Goal: Task Accomplishment & Management: Use online tool/utility

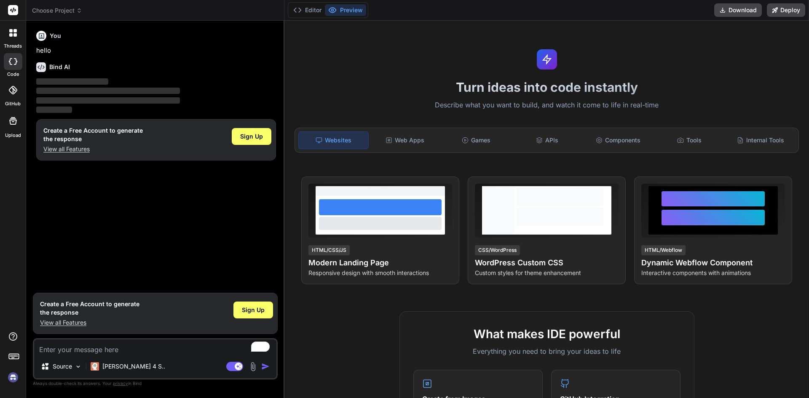
click at [83, 346] on textarea "To enrich screen reader interactions, please activate Accessibility in Grammarl…" at bounding box center [155, 347] width 242 height 15
click at [66, 366] on p "Source" at bounding box center [62, 366] width 19 height 8
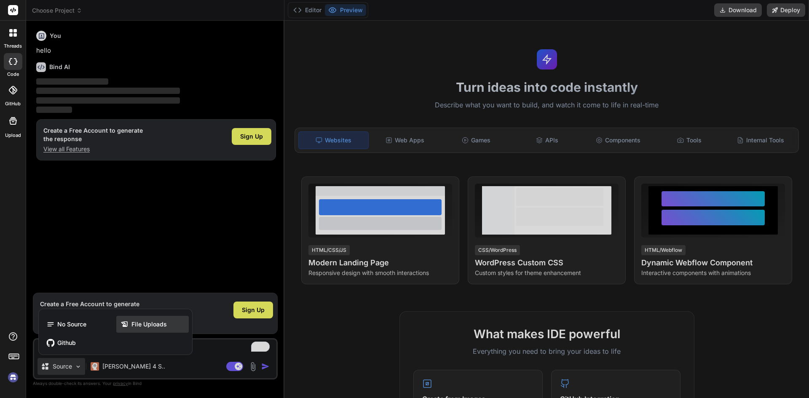
click at [158, 320] on span "File Uploads" at bounding box center [148, 324] width 35 height 8
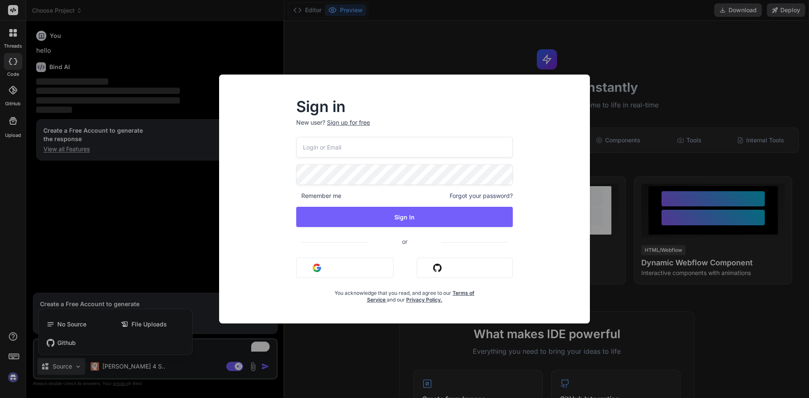
click at [364, 153] on input "email" at bounding box center [404, 147] width 217 height 21
type textarea "x"
click at [335, 270] on button "Sign in with Google" at bounding box center [344, 268] width 97 height 20
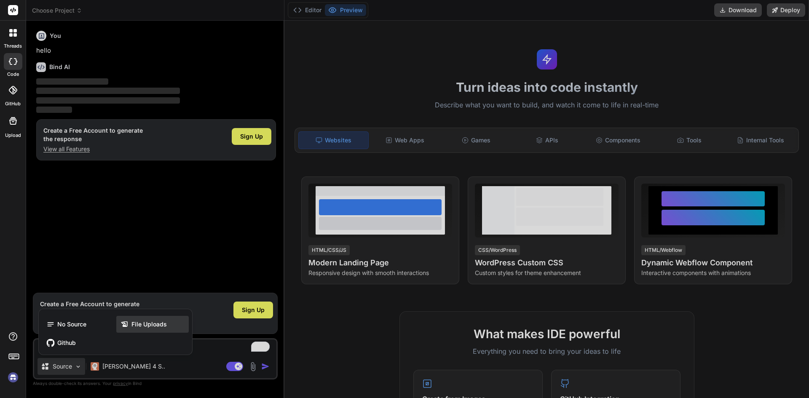
click at [145, 324] on span "File Uploads" at bounding box center [148, 324] width 35 height 8
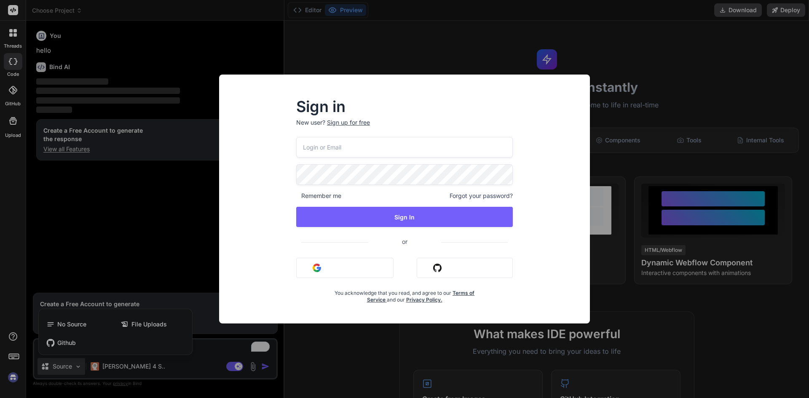
click at [332, 266] on button "Sign in with Google" at bounding box center [344, 268] width 97 height 20
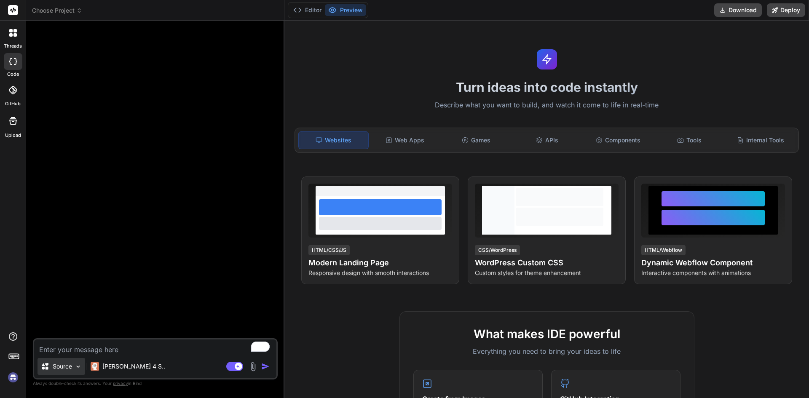
click at [56, 370] on p "Source" at bounding box center [62, 366] width 19 height 8
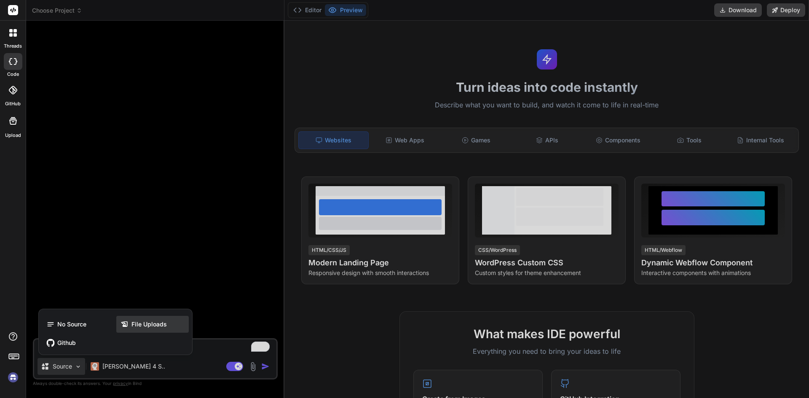
click at [165, 328] on span "File Uploads" at bounding box center [148, 324] width 35 height 8
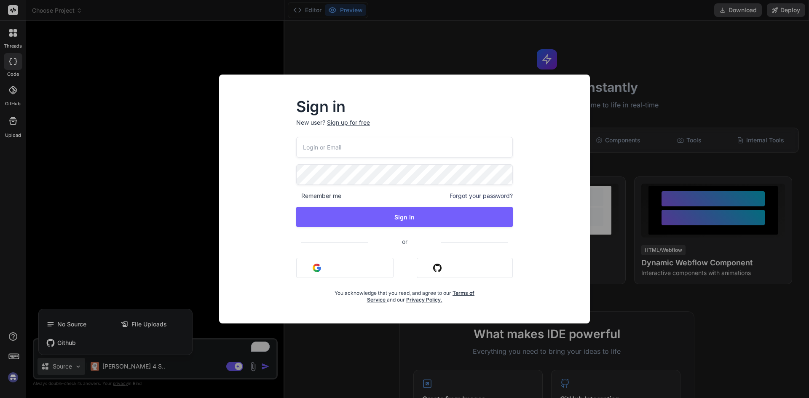
click at [42, 258] on div "Sign in New user? Sign up for free Remember me Forgot your password? Sign In or…" at bounding box center [404, 199] width 809 height 398
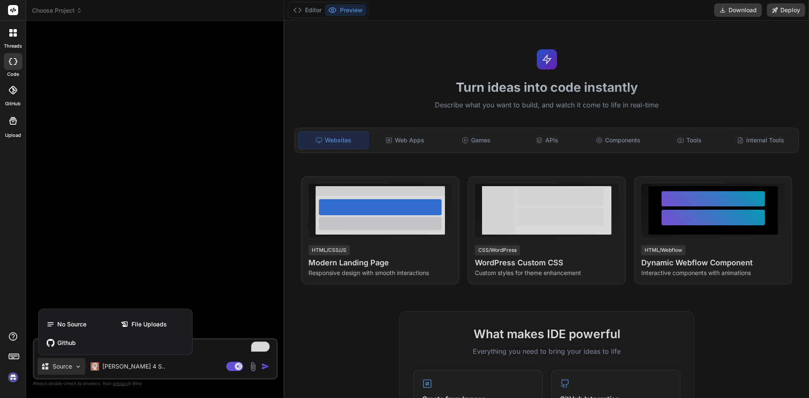
click at [11, 380] on img at bounding box center [13, 377] width 14 height 14
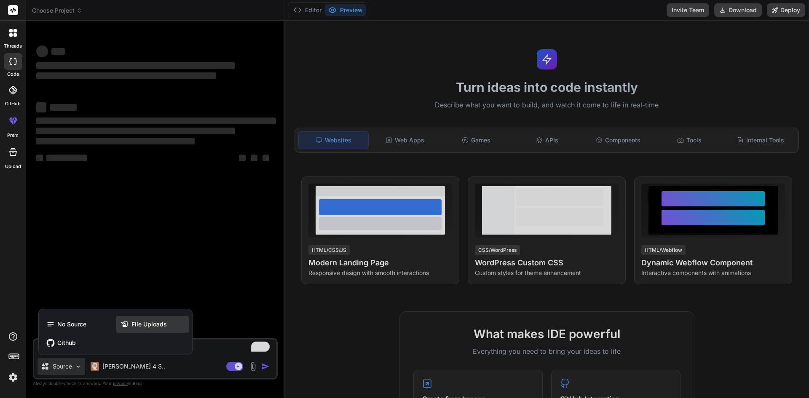
click at [131, 324] on icon at bounding box center [125, 324] width 11 height 8
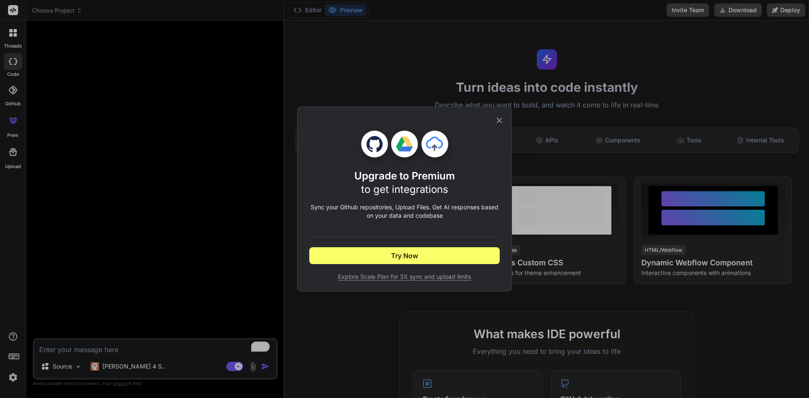
click at [500, 124] on icon at bounding box center [499, 120] width 9 height 9
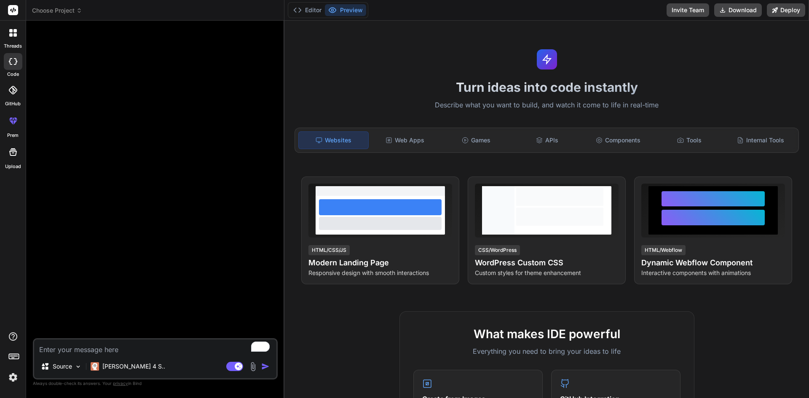
click at [254, 367] on img at bounding box center [253, 367] width 10 height 10
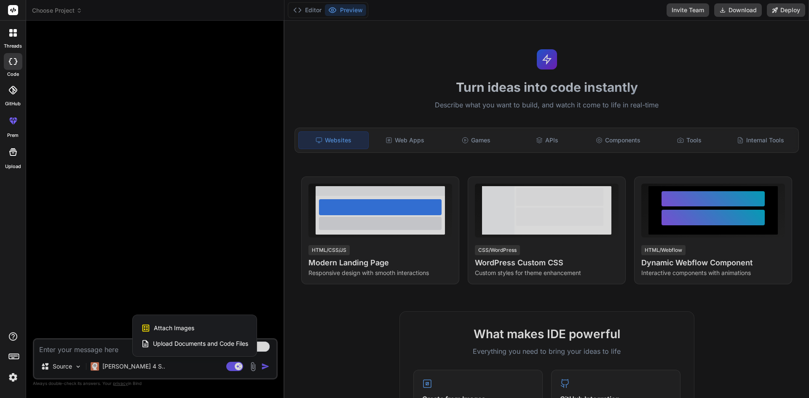
click at [164, 341] on span "Upload Documents and Code Files" at bounding box center [200, 344] width 95 height 8
type textarea "x"
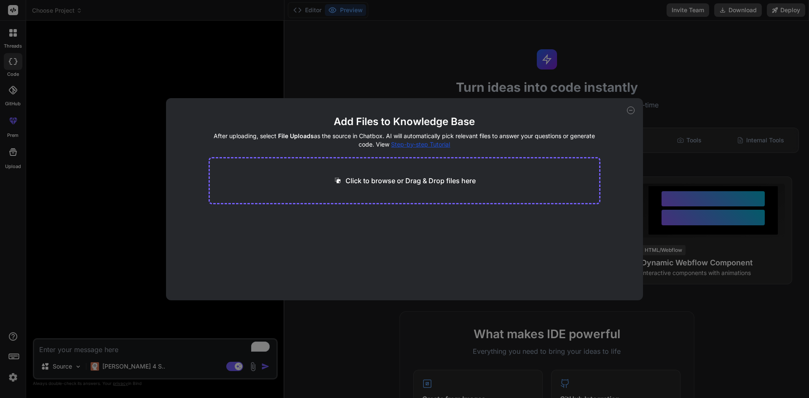
click at [429, 186] on div "Click to browse or Drag & Drop files here" at bounding box center [405, 180] width 392 height 47
click at [391, 182] on p "Click to browse or Drag & Drop files here" at bounding box center [410, 181] width 130 height 10
type input "C:\fakepath\index.html"
click at [252, 235] on span "285.86 KB" at bounding box center [252, 234] width 29 height 8
click at [591, 274] on button "Finish" at bounding box center [585, 275] width 29 height 17
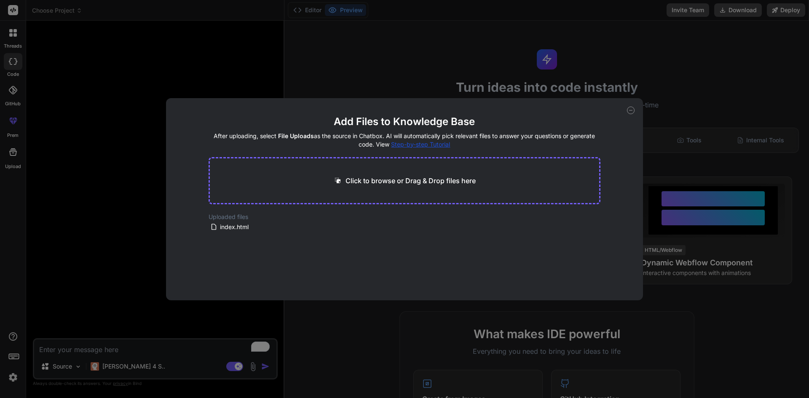
click at [293, 233] on main "Add Files to Knowledge Base After uploading, select File Uploads as the source …" at bounding box center [405, 207] width 392 height 185
click at [266, 231] on div "index.html" at bounding box center [264, 227] width 108 height 10
click at [629, 113] on icon at bounding box center [631, 111] width 8 height 8
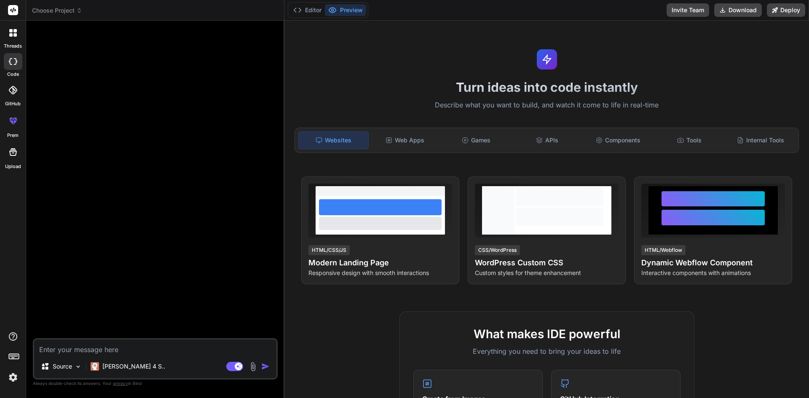
click at [178, 347] on textarea "To enrich screen reader interactions, please activate Accessibility in Grammarl…" at bounding box center [155, 347] width 242 height 15
click at [80, 370] on div "Source" at bounding box center [61, 366] width 48 height 17
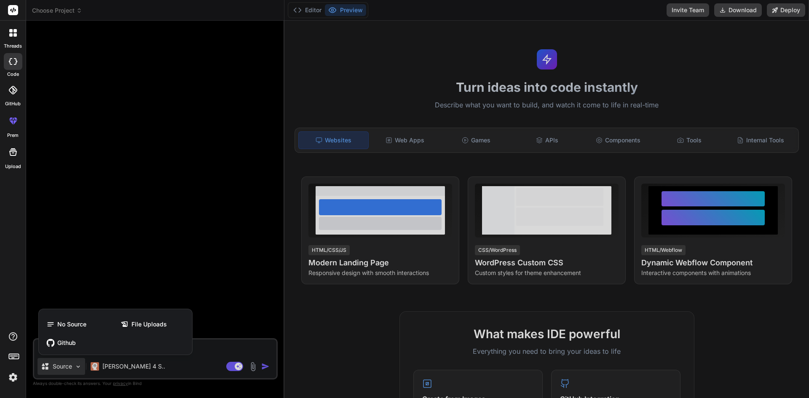
click at [80, 370] on div at bounding box center [404, 199] width 809 height 398
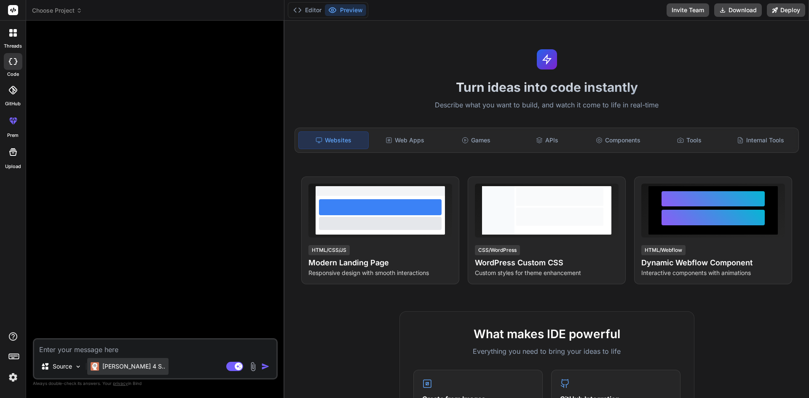
click at [100, 367] on div "[PERSON_NAME] 4 S.." at bounding box center [128, 366] width 75 height 8
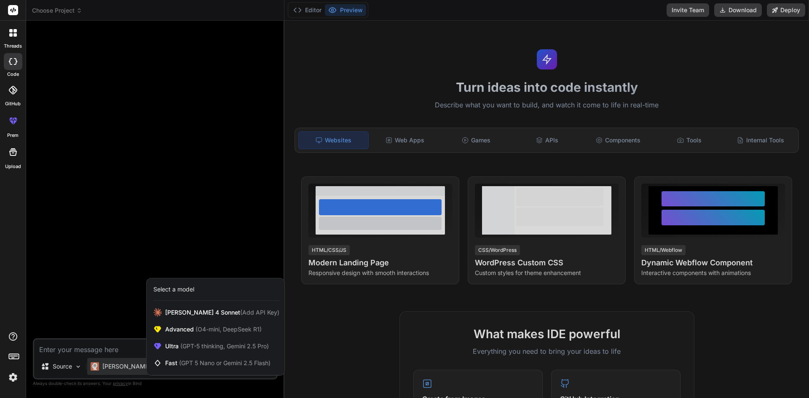
click at [110, 346] on div at bounding box center [404, 199] width 809 height 398
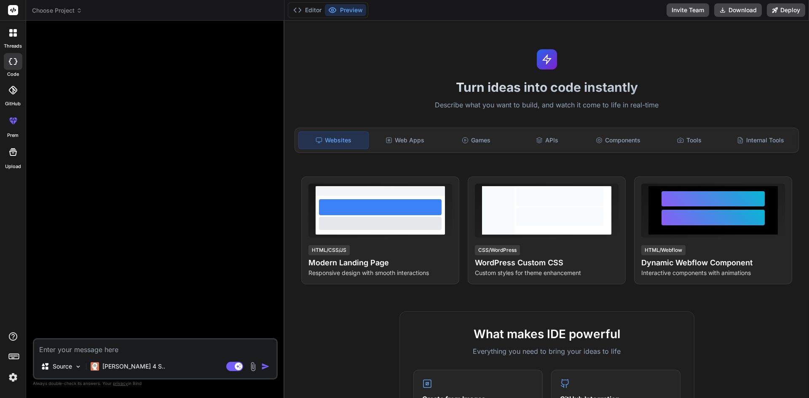
click at [110, 348] on textarea "To enrich screen reader interactions, please activate Accessibility in Grammarl…" at bounding box center [155, 347] width 242 height 15
click at [254, 370] on img at bounding box center [253, 367] width 10 height 10
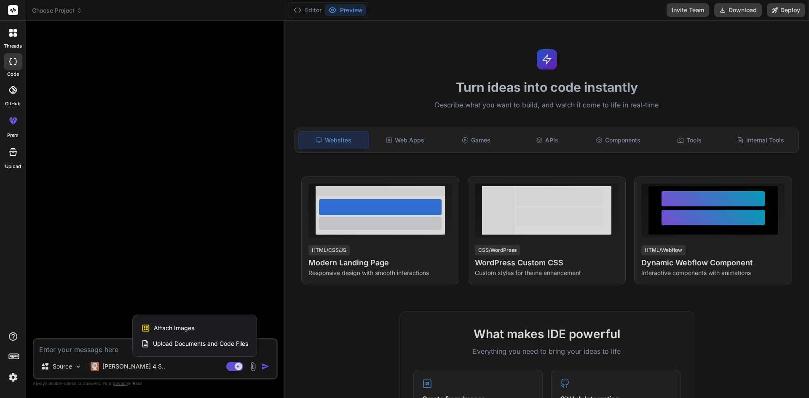
click at [196, 345] on span "Upload Documents and Code Files" at bounding box center [200, 344] width 95 height 8
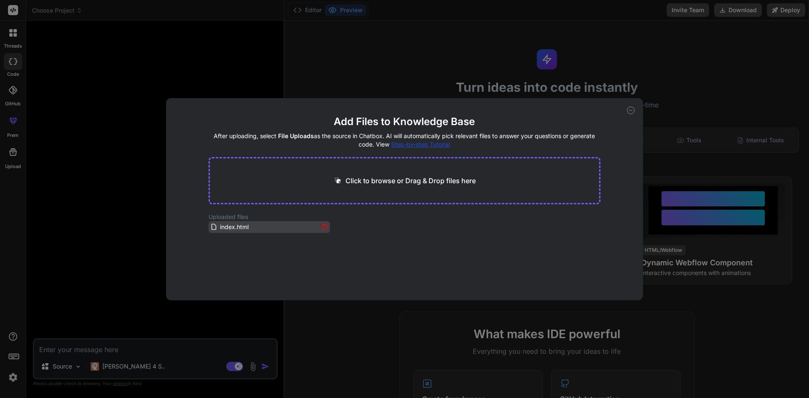
click at [234, 228] on span "index.html" at bounding box center [234, 227] width 30 height 10
click at [629, 112] on icon at bounding box center [631, 111] width 8 height 8
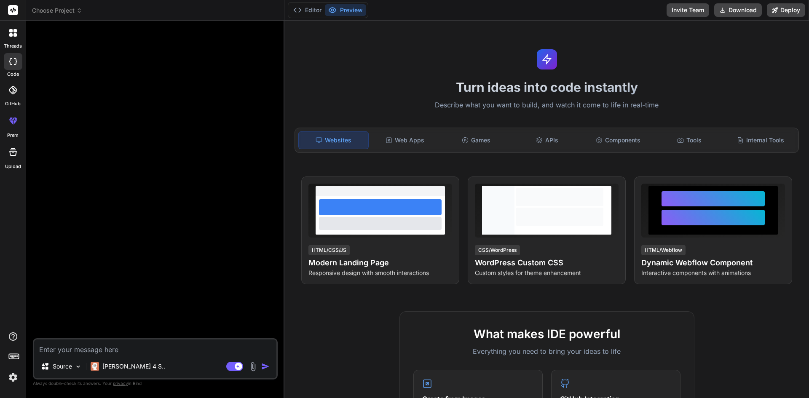
click at [127, 349] on textarea "To enrich screen reader interactions, please activate Accessibility in Grammarl…" at bounding box center [155, 347] width 242 height 15
type textarea "x"
type textarea "w"
type textarea "x"
type textarea "we"
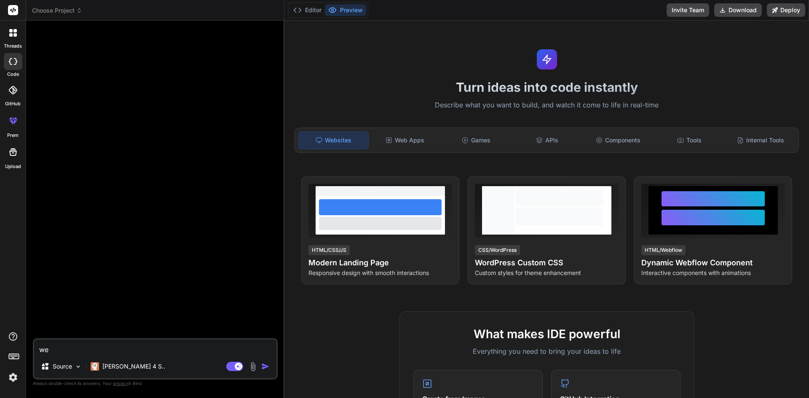
type textarea "x"
type textarea "we ne"
type textarea "x"
type textarea "we nee"
type textarea "x"
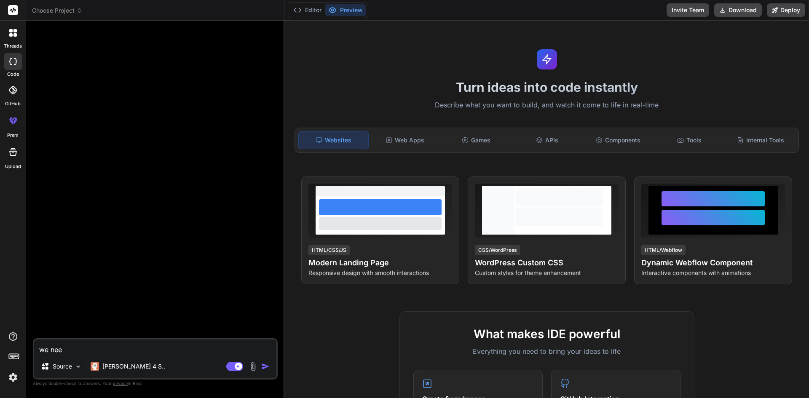
type textarea "we need"
type textarea "x"
type textarea "we need"
type textarea "x"
type textarea "we need t"
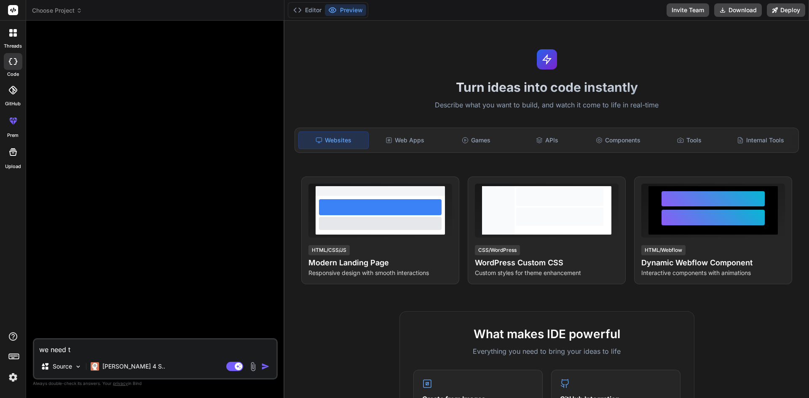
type textarea "x"
type textarea "we need th"
type textarea "x"
type textarea "we need thi"
type textarea "x"
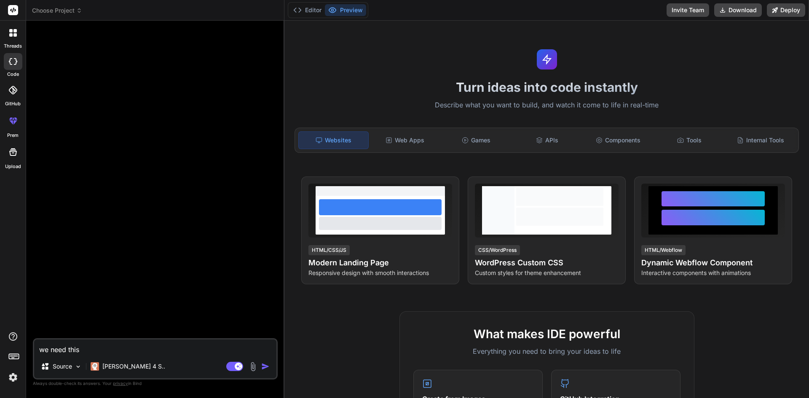
type textarea "we need this"
type textarea "x"
type textarea "we need this h"
type textarea "x"
type textarea "we need this hr"
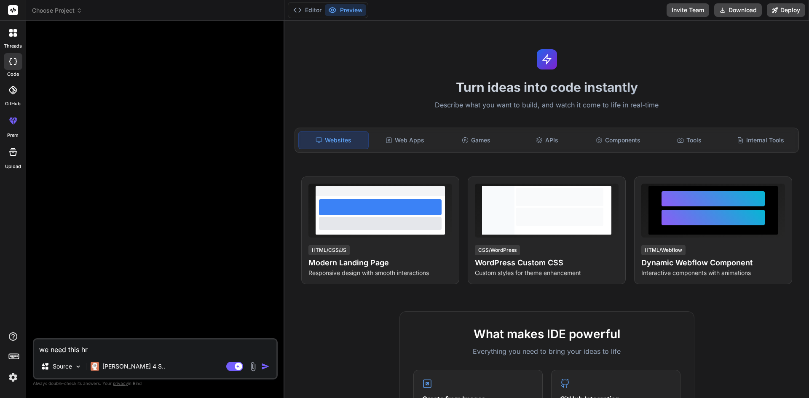
type textarea "x"
type textarea "we need this h"
type textarea "x"
type textarea "we need this ht"
type textarea "x"
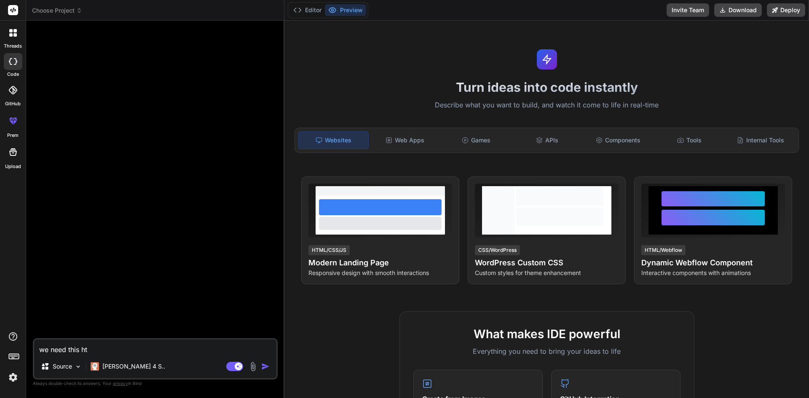
type textarea "we need this htm"
type textarea "x"
type textarea "we need this html"
type textarea "x"
type textarea "we need this html"
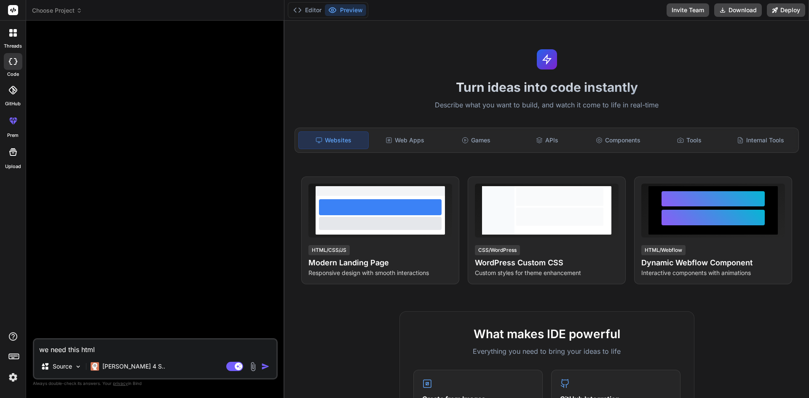
type textarea "x"
type textarea "we need this html c"
type textarea "x"
type textarea "we need this html co"
type textarea "x"
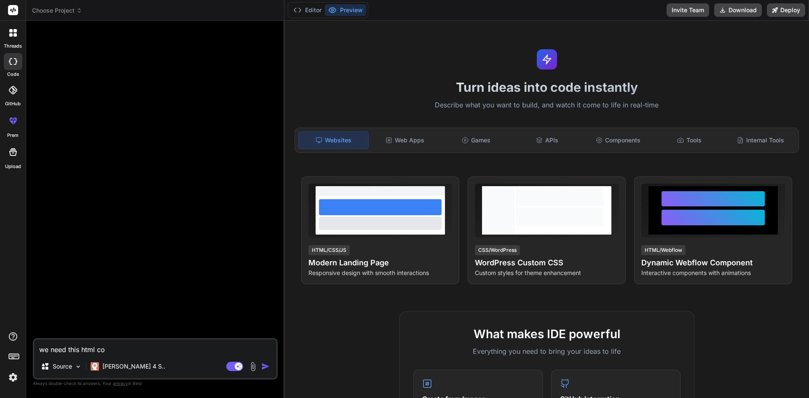
type textarea "we need this html cod"
type textarea "x"
type textarea "we need this html code"
type textarea "x"
type textarea "we need this html code"
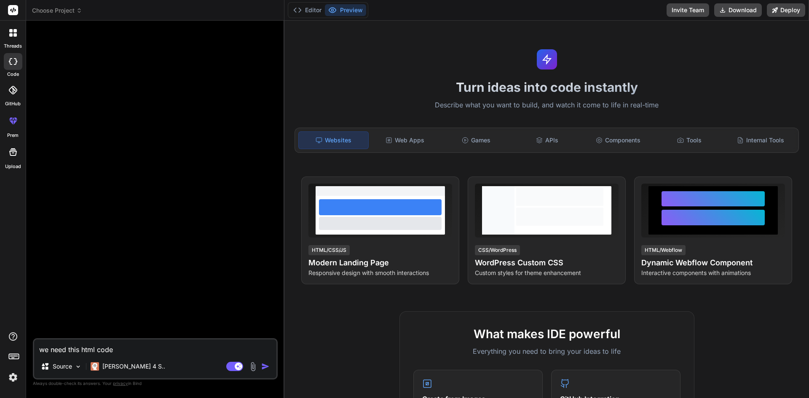
type textarea "x"
type textarea "we need this html code t"
type textarea "x"
type textarea "we need this html code to"
type textarea "x"
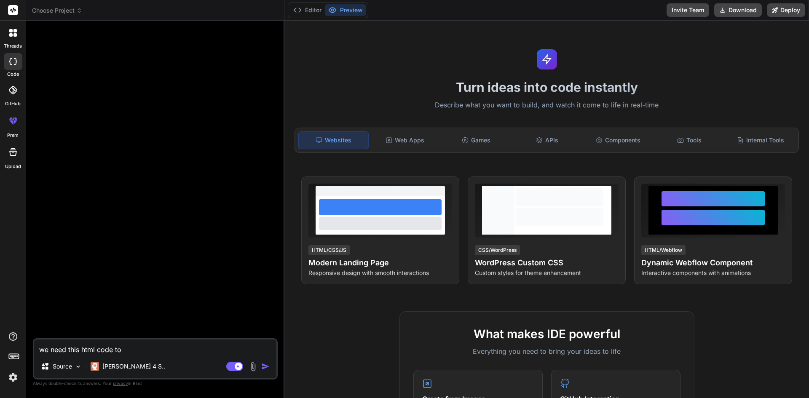
type textarea "we need this html code to"
type textarea "x"
type textarea "we need this html code to s"
type textarea "x"
type textarea "we need this html code to sh"
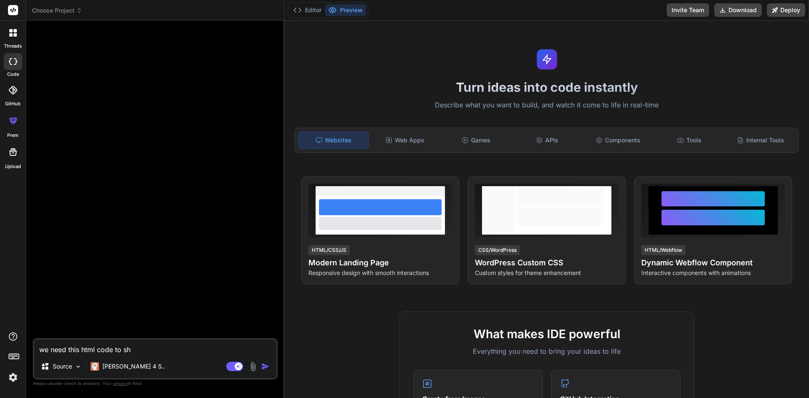
type textarea "x"
type textarea "we need this html code to sho"
type textarea "x"
type textarea "we need this html code to shop"
type textarea "x"
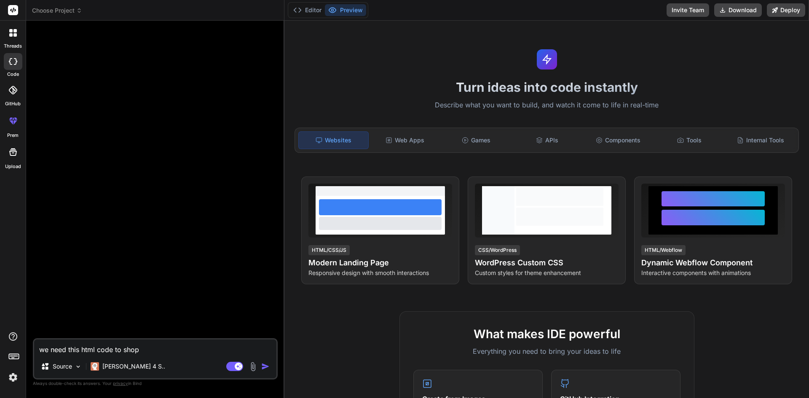
type textarea "we need this html code to shopi"
type textarea "x"
type textarea "we need this html code to shopif"
type textarea "x"
type textarea "we need this html code to shopify"
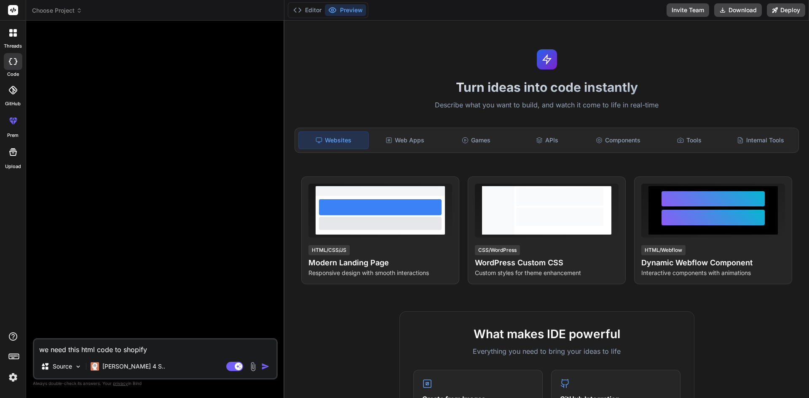
type textarea "x"
type textarea "we need this html code to shopify s"
type textarea "x"
type textarea "we need this html code to shopify se"
type textarea "x"
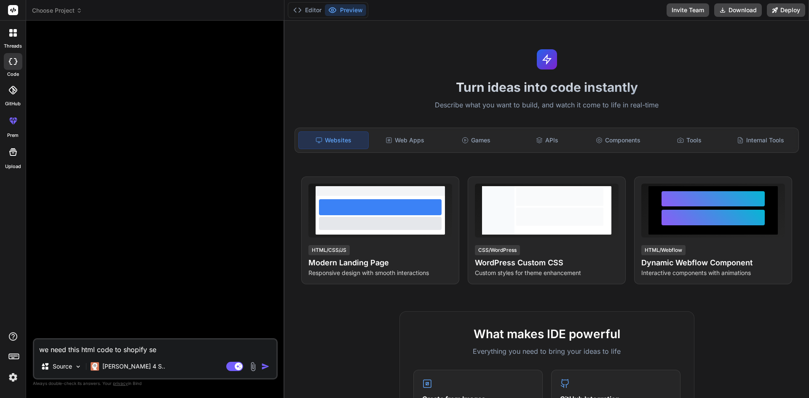
type textarea "we need this html code to shopify sec"
type textarea "x"
type textarea "we need this html code to shopify secti"
type textarea "x"
type textarea "we need this html code to shopify sectio"
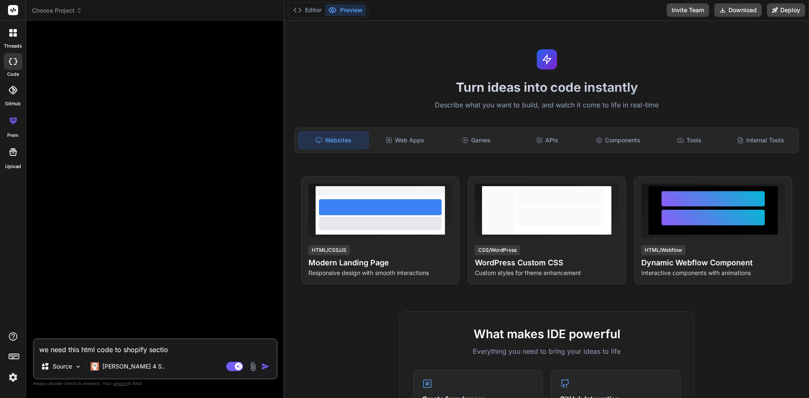
type textarea "x"
type textarea "we need this html code to shopify section"
type textarea "x"
type textarea "we need this html code to shopify section"
type textarea "x"
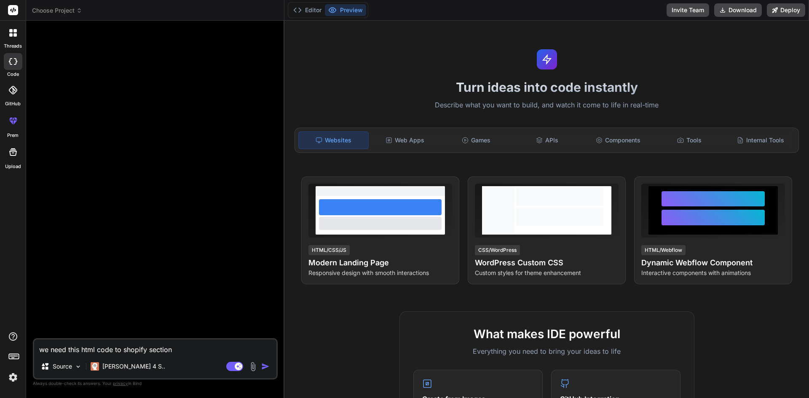
type textarea "we need this html code to shopify section c"
type textarea "x"
type textarea "we need this html code to shopify section co"
type textarea "x"
type textarea "we need this html code to shopify section con"
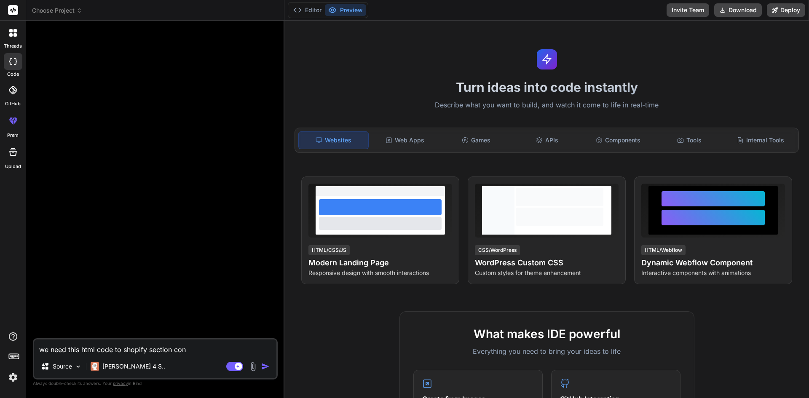
type textarea "x"
type textarea "we need this html code to shopify section conv"
type textarea "x"
type textarea "we need this html code to shopify section conve"
type textarea "x"
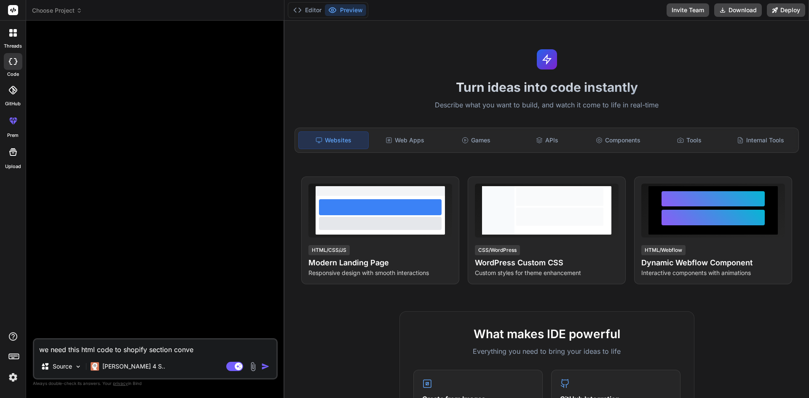
type textarea "we need this html code to shopify section conver"
type textarea "x"
type textarea "we need this html code to shopify section conve"
type textarea "x"
type textarea "we need this html code to shopify section conv"
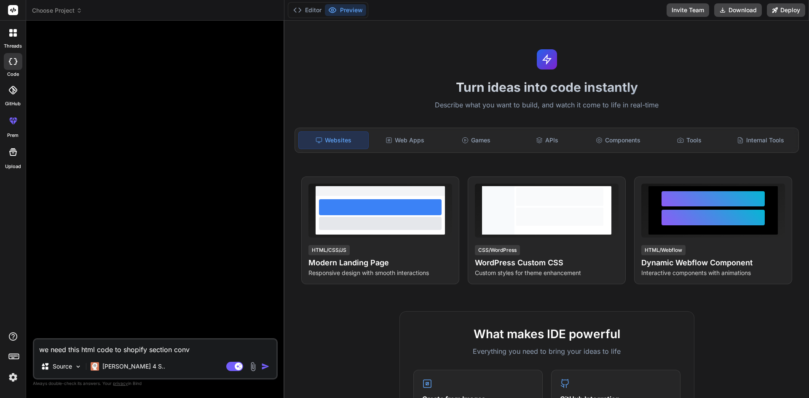
type textarea "x"
type textarea "we need this html code to shopify section con"
type textarea "x"
type textarea "we need this html code to shopify section conv"
type textarea "x"
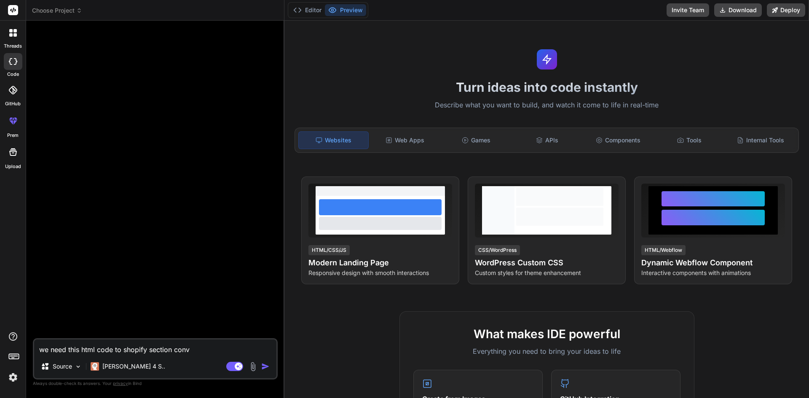
type textarea "we need this html code to shopify section convt"
type textarea "x"
type textarea "we need this html code to shopify section convte"
type textarea "x"
type textarea "we need this html code to shopify section convter"
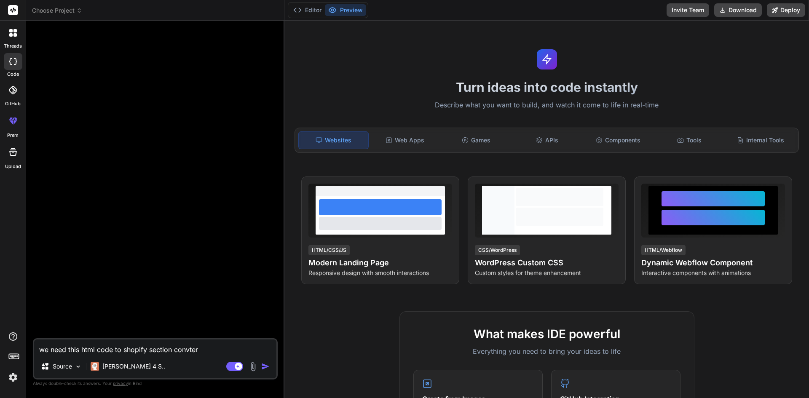
type textarea "x"
type textarea "we need this html code to shopify section convter"
type textarea "x"
type textarea "we need this html code to shopify section convter w"
type textarea "x"
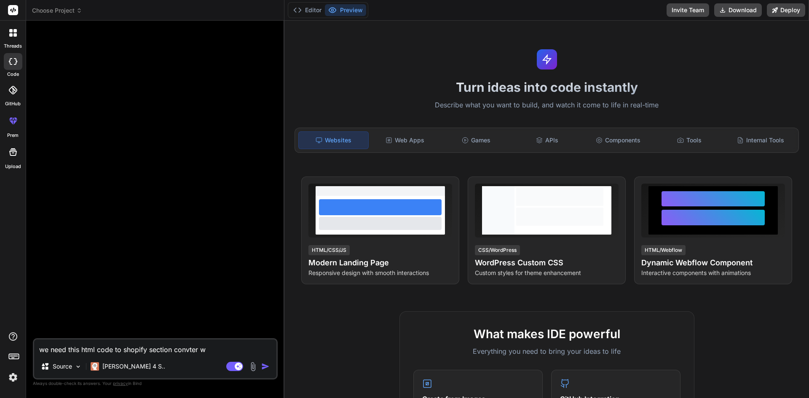
type textarea "we need this html code to shopify section convter wi"
type textarea "x"
type textarea "we need this html code to shopify section convter wit"
type textarea "x"
type textarea "we need this html code to shopify section convter with"
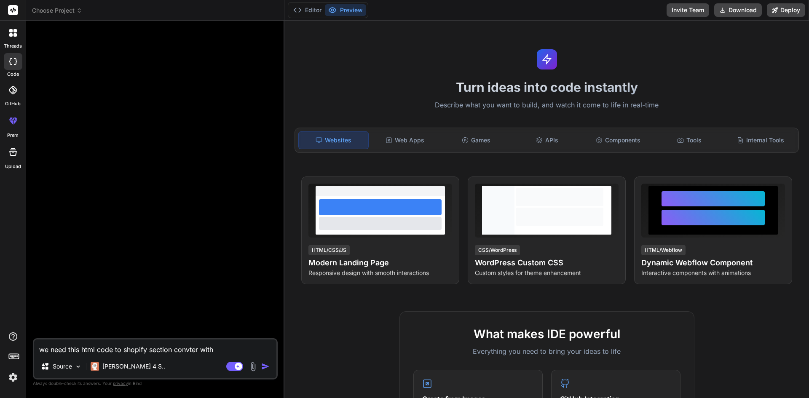
type textarea "x"
type textarea "we need this html code to shopify section convter with"
type textarea "x"
type textarea "we need this html code to shopify section convter with d"
type textarea "x"
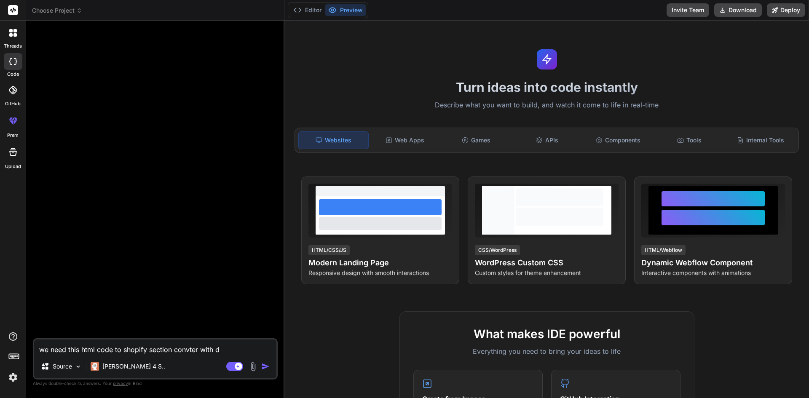
type textarea "we need this html code to shopify section convter with dy"
type textarea "x"
type textarea "we need this html code to shopify section convter with dyn"
type textarea "x"
type textarea "we need this html code to shopify section convter with dynma"
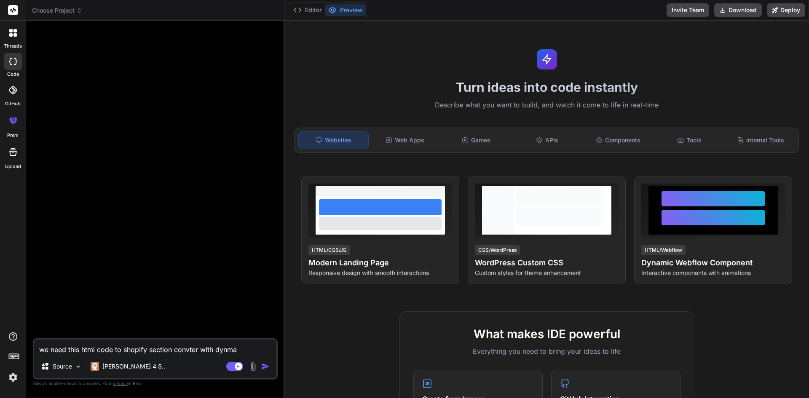
type textarea "x"
type textarea "we need this html code to shopify section convter with dynmai"
type textarea "x"
type textarea "we need this html code to shopify section convter with dynmaic"
type textarea "x"
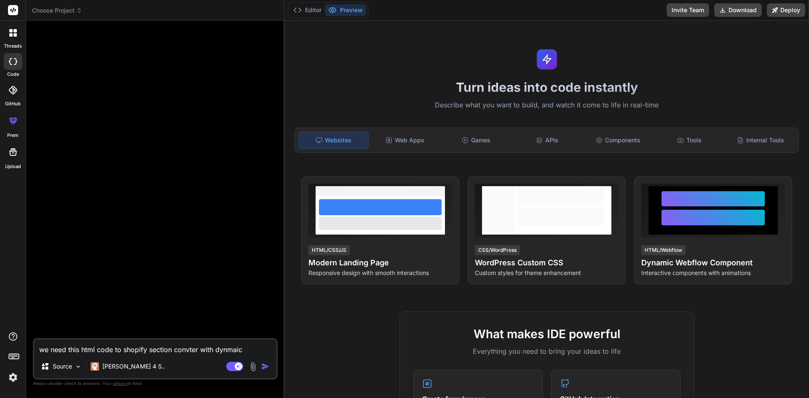
type textarea "we need this html code to shopify section convter with dynmaic"
type textarea "x"
type textarea "we need this html code to shopify section convter with dynmaic c"
type textarea "x"
type textarea "we need this html code to shopify section convter with dynmaic co"
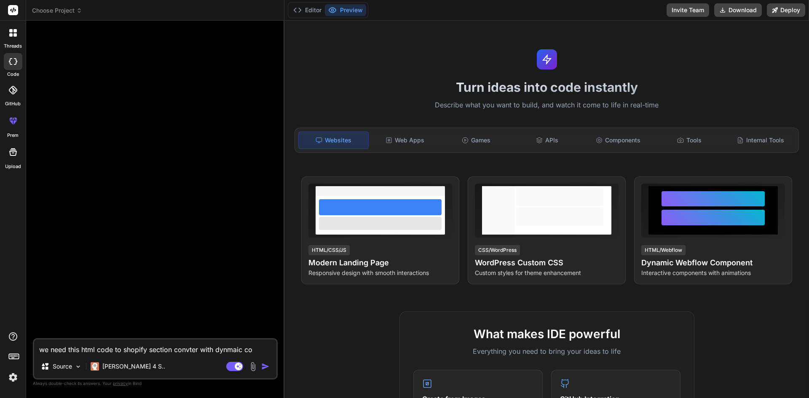
type textarea "x"
type textarea "we need this html code to shopify section convter with dynmaic cod"
type textarea "x"
type textarea "we need this html code to shopify section convter with dynmaic code"
type textarea "x"
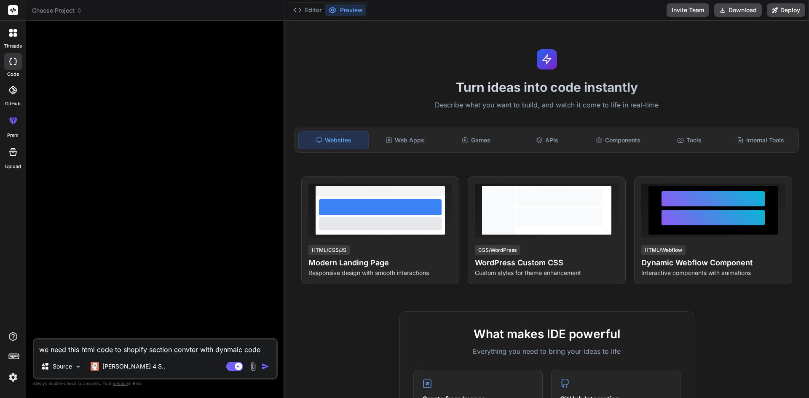
type textarea "we need this html code to shopify section convter with dynmaic code w"
type textarea "x"
type textarea "we need this html code to shopify section convter with dynmaic code we"
type textarea "x"
type textarea "we need this html code to shopify section convter with dynmaic code we"
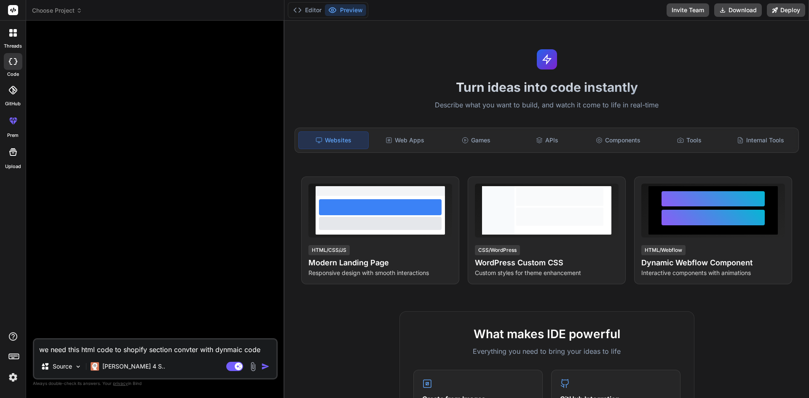
type textarea "x"
type textarea "we need this html code to shopify section convter with dynmaic code we n"
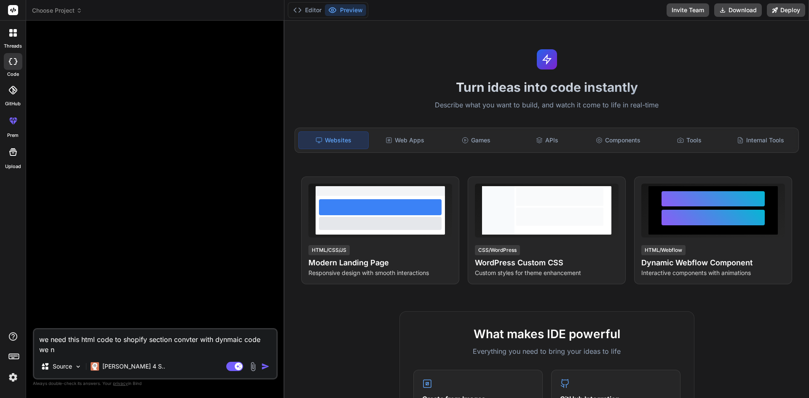
type textarea "x"
type textarea "we need this html code to shopify section convter with dynmaic code we ne"
type textarea "x"
type textarea "we need this html code to shopify section convter with dynmaic code we nee"
type textarea "x"
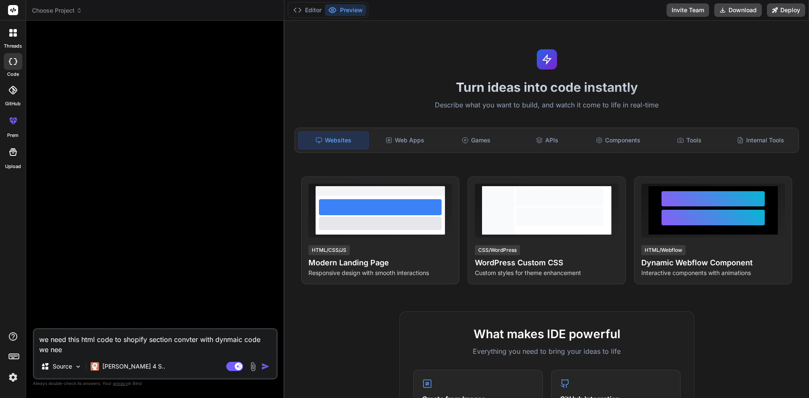
type textarea "we need this html code to shopify section convter with dynmaic code we need"
type textarea "x"
type textarea "we need this html code to shopify section convter with dynmaic code we need"
type textarea "x"
type textarea "we need this html code to shopify section convter with dynmaic code we need a"
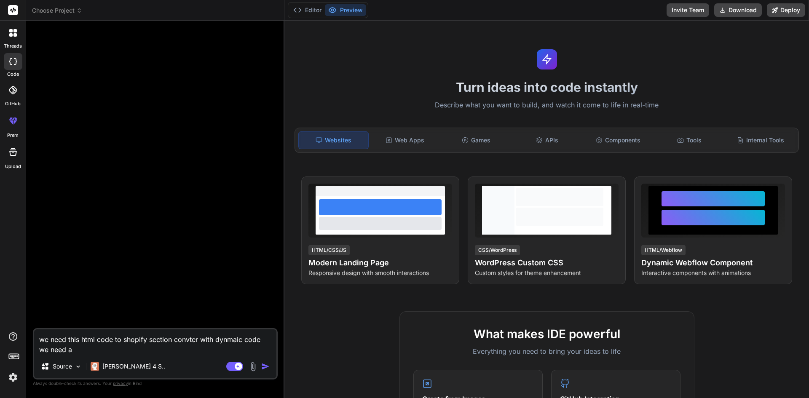
type textarea "x"
type textarea "we need this html code to shopify section convter with dynmaic code we need al"
type textarea "x"
type textarea "we need this html code to shopify section convter with dynmaic code we need all"
type textarea "x"
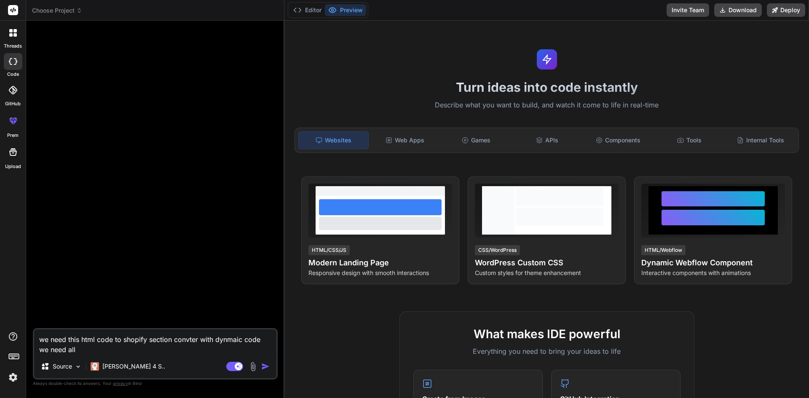
type textarea "we need this html code to shopify section convter with dynmaic code we need all"
type textarea "x"
type textarea "we need this html code to shopify section convter with dynmaic code we need all…"
type textarea "x"
type textarea "we need this html code to shopify section convter with dynmaic code we need all…"
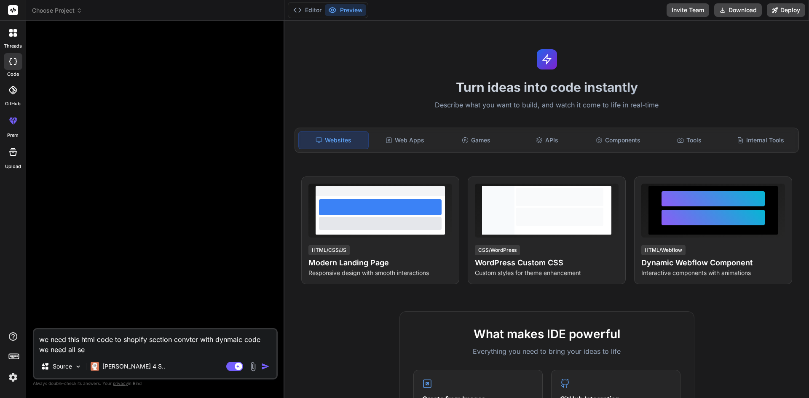
type textarea "x"
type textarea "we need this html code to shopify section convter with dynmaic code we need all…"
type textarea "x"
type textarea "we need this html code to shopify section convter with dynmaic code we need all…"
type textarea "x"
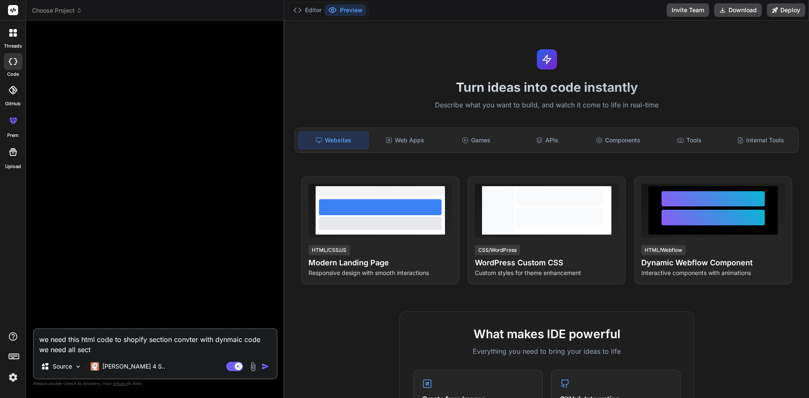
type textarea "we need this html code to shopify section convter with dynmaic code we need all…"
type textarea "x"
type textarea "we need this html code to shopify section convter with dynmaic code we need all…"
type textarea "x"
type textarea "we need this html code to shopify section convter with dynmaic code we need all…"
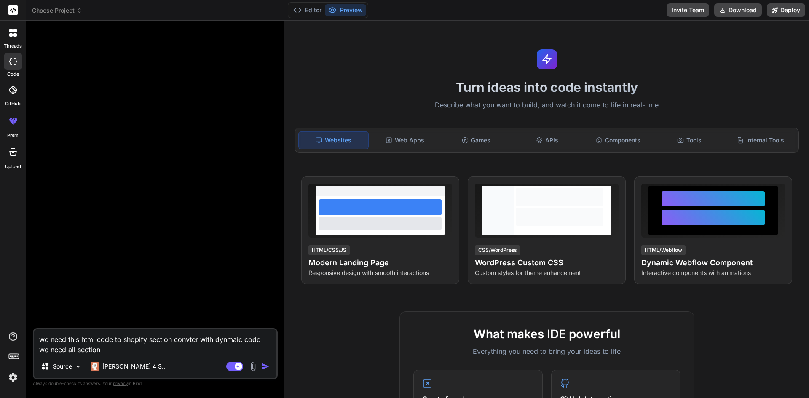
type textarea "x"
type textarea "we need this html code to shopify section convter with dynmaic code we need all…"
type textarea "x"
type textarea "we need this html code to shopify section convter with dynmaic code we need all…"
type textarea "x"
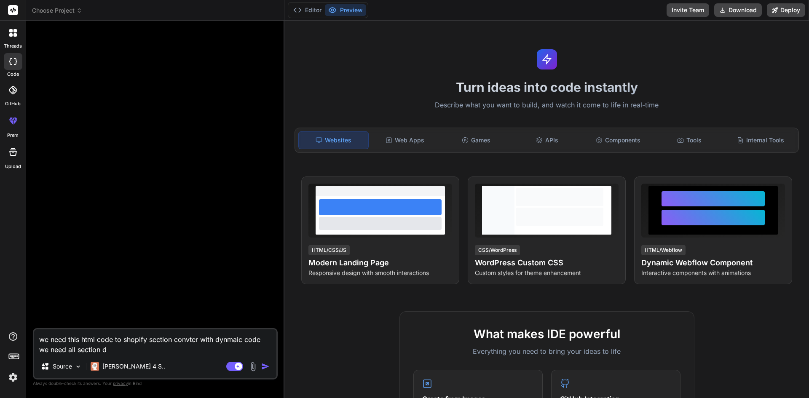
type textarea "we need this html code to shopify section convter with dynmaic code we need all…"
type textarea "x"
type textarea "we need this html code to shopify section convter with dynmaic code we need all…"
type textarea "x"
type textarea "we need this html code to shopify section convter with dynmaic code we need all…"
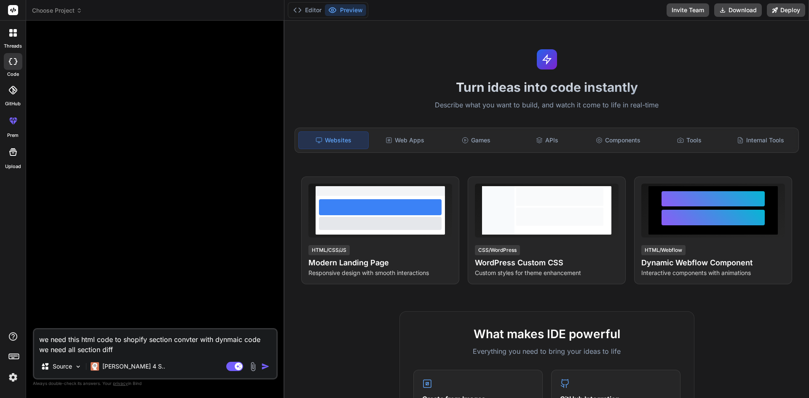
type textarea "x"
type textarea "we need this html code to shopify section convter with dynmaic code we need all…"
type textarea "x"
type textarea "we need this html code to shopify section convter with dynmaic code we need all…"
type textarea "x"
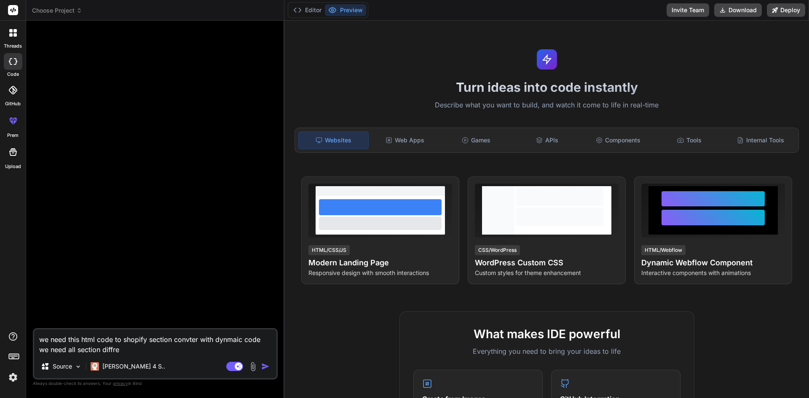
type textarea "we need this html code to shopify section convter with dynmaic code we need all…"
type textarea "x"
type textarea "we need this html code to shopify section convter with dynmaic code we need all…"
type textarea "x"
type textarea "we need this html code to shopify section convter with dynmaic code we need all…"
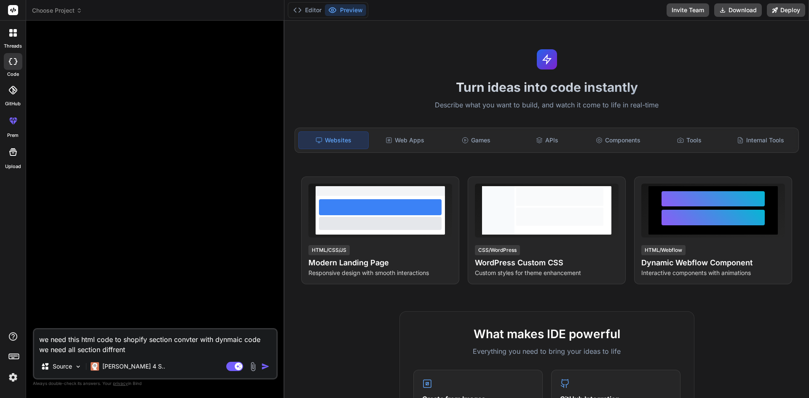
type textarea "x"
type textarea "we need this html code to shopify section convter with dynmaic code we need all…"
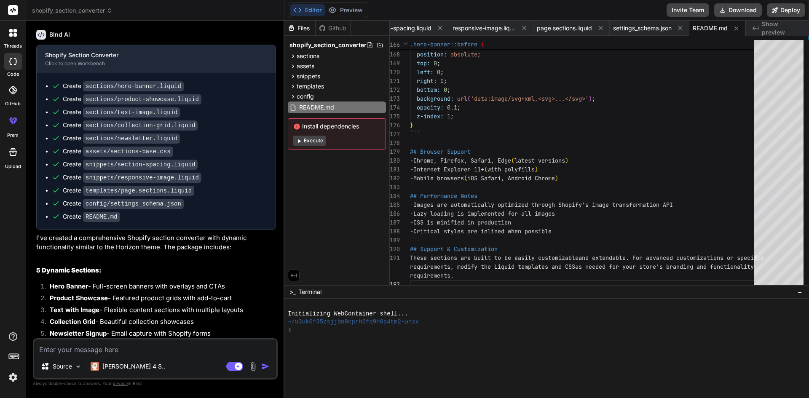
scroll to position [311, 0]
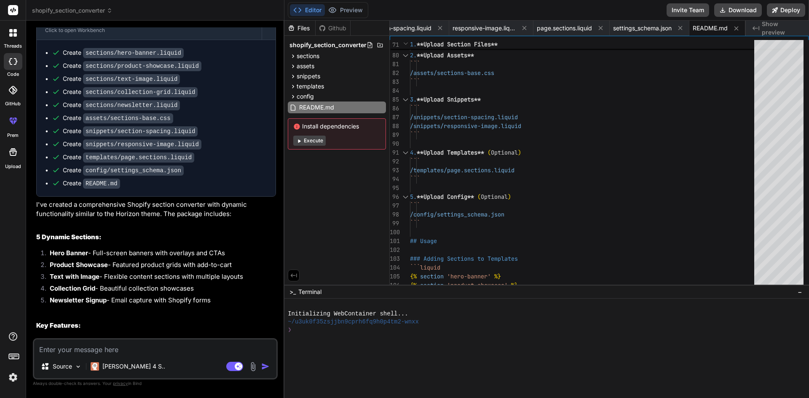
click at [316, 144] on button "Execute" at bounding box center [309, 141] width 32 height 10
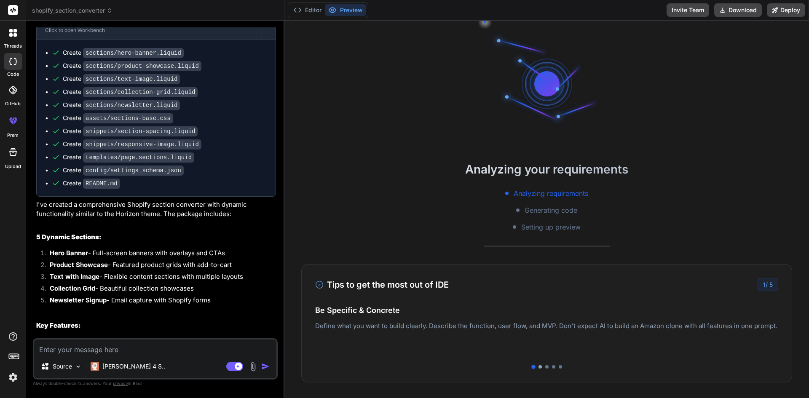
click at [538, 367] on div at bounding box center [539, 366] width 3 height 3
click at [545, 367] on div at bounding box center [546, 366] width 463 height 3
click at [552, 367] on div at bounding box center [553, 366] width 3 height 3
click at [559, 368] on div at bounding box center [560, 366] width 3 height 3
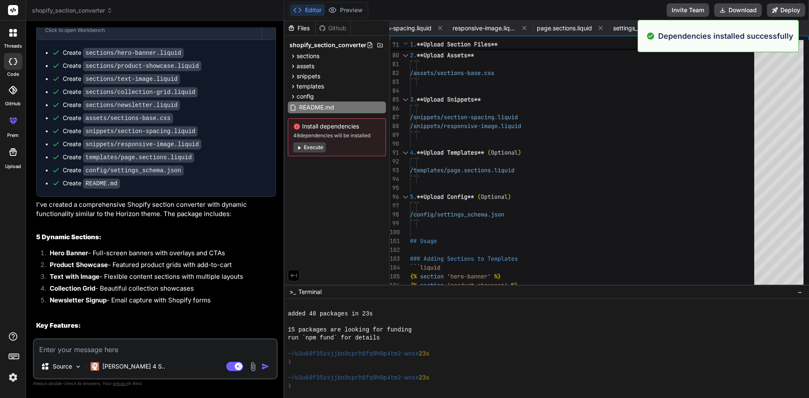
scroll to position [64, 0]
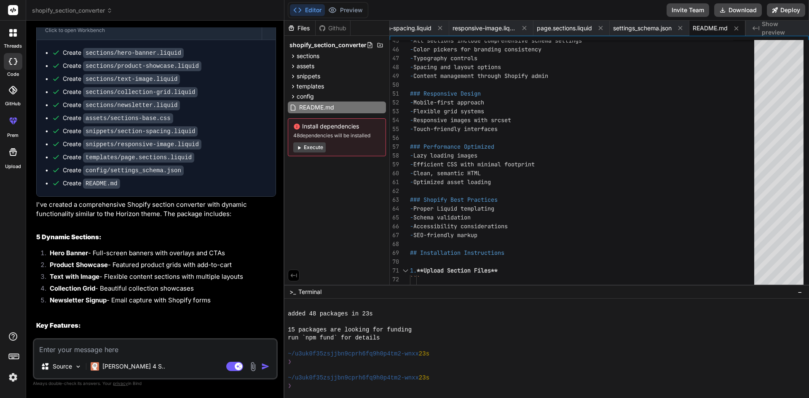
click at [314, 150] on button "Execute" at bounding box center [309, 147] width 32 height 10
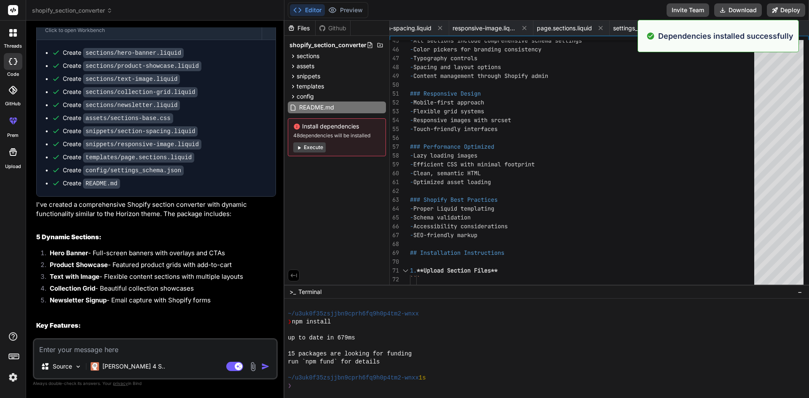
scroll to position [184, 0]
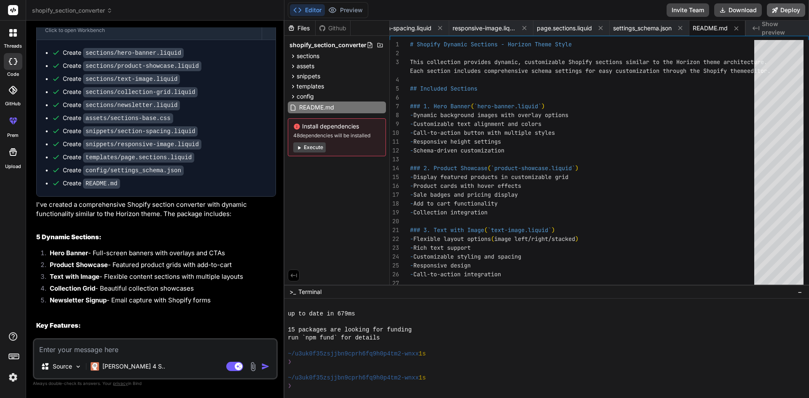
click at [799, 9] on button "Deploy" at bounding box center [786, 9] width 38 height 13
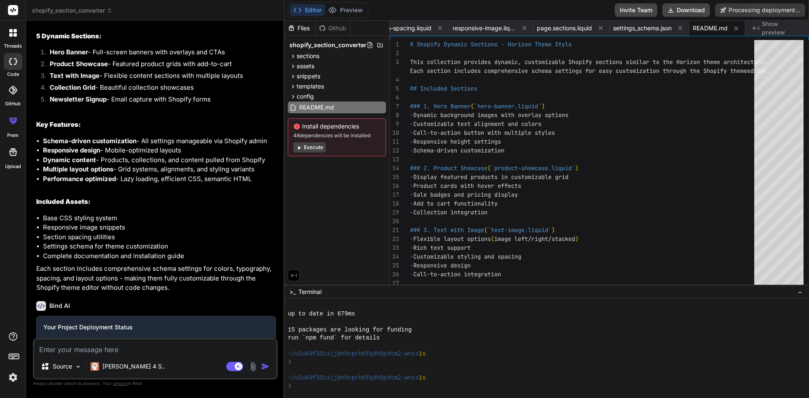
scroll to position [560, 0]
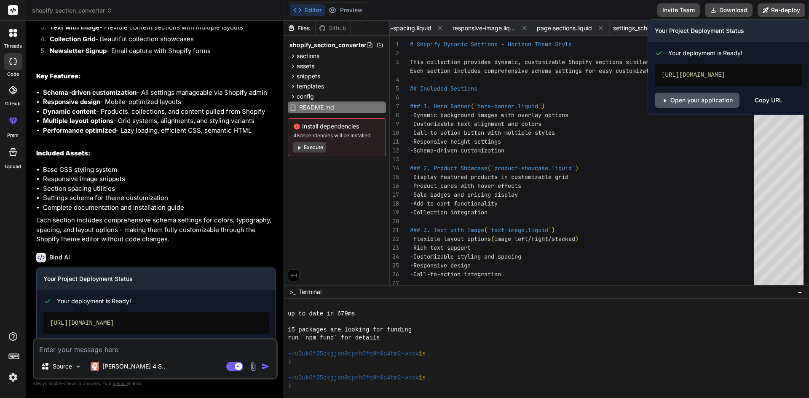
click at [680, 108] on link "Open your application" at bounding box center [697, 100] width 85 height 15
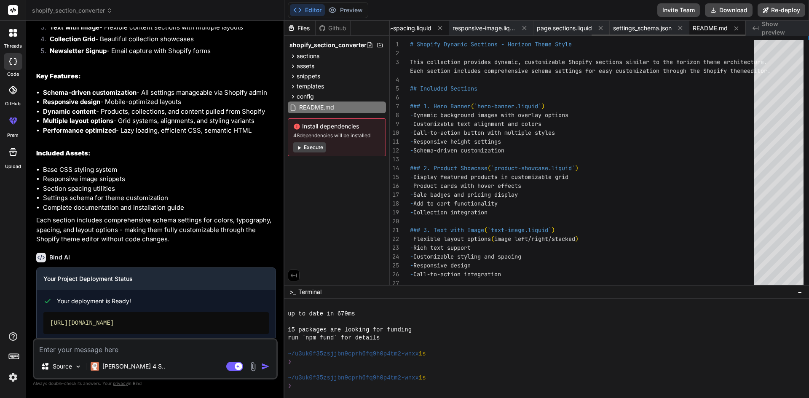
click at [408, 29] on span "section-spacing.liquid" at bounding box center [401, 28] width 61 height 8
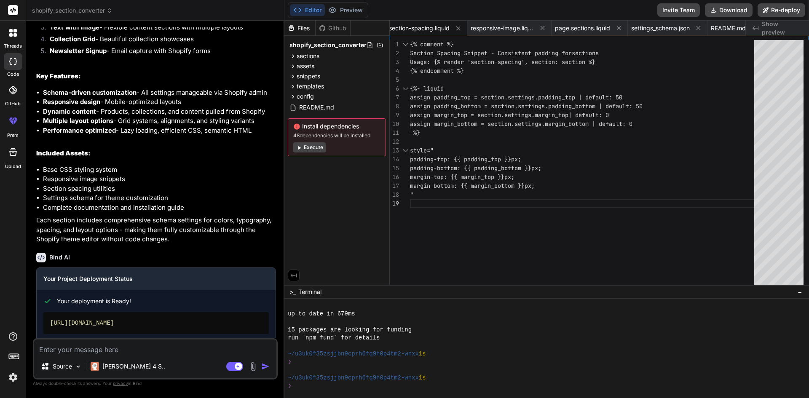
click at [407, 152] on div at bounding box center [405, 150] width 11 height 9
click at [297, 58] on span "sections" at bounding box center [308, 56] width 23 height 8
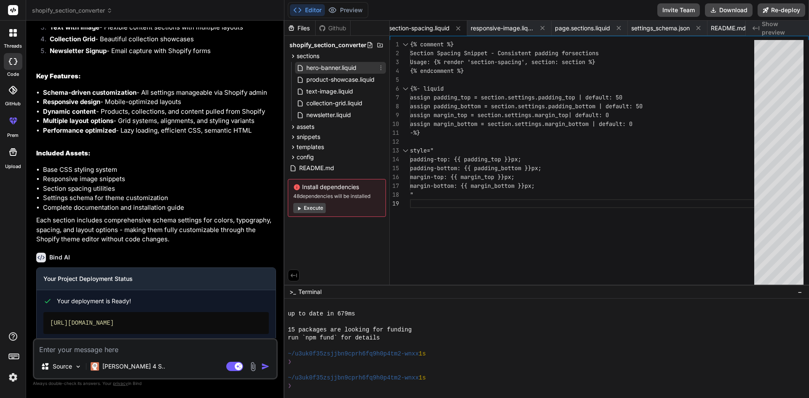
click at [334, 70] on span "hero-banner.liquid" at bounding box center [331, 68] width 52 height 10
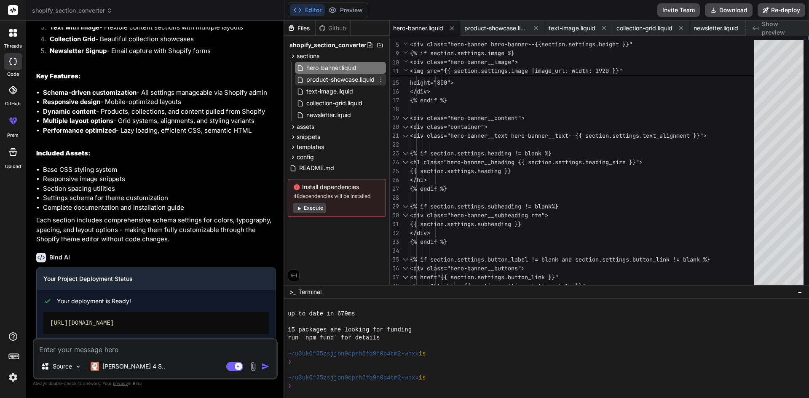
click at [347, 77] on span "product-showcase.liquid" at bounding box center [340, 80] width 70 height 10
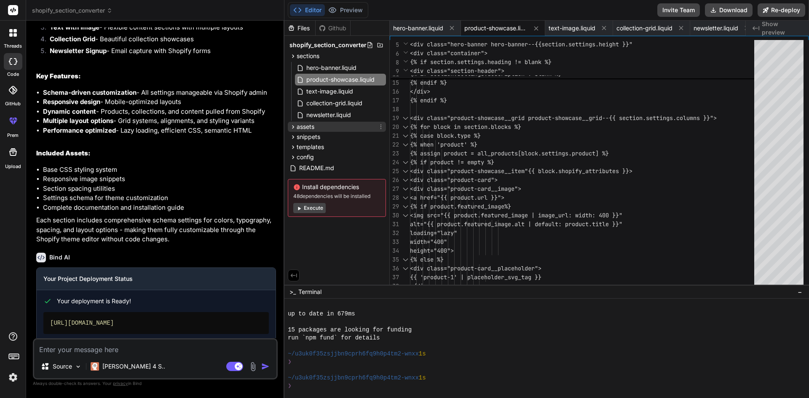
click at [318, 130] on div "assets" at bounding box center [337, 127] width 98 height 10
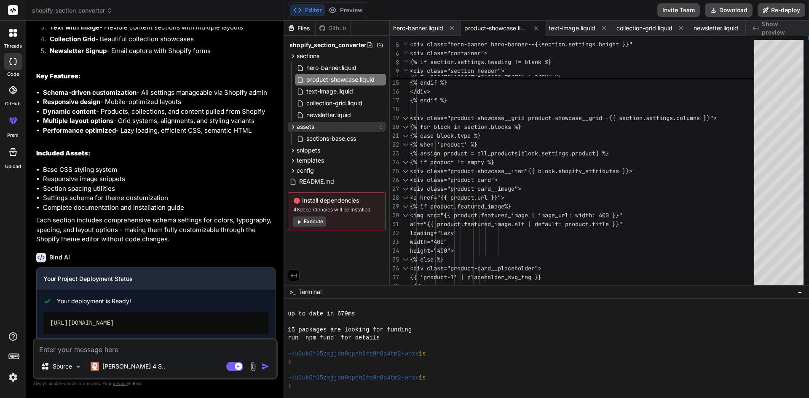
click at [305, 127] on span "assets" at bounding box center [306, 127] width 18 height 8
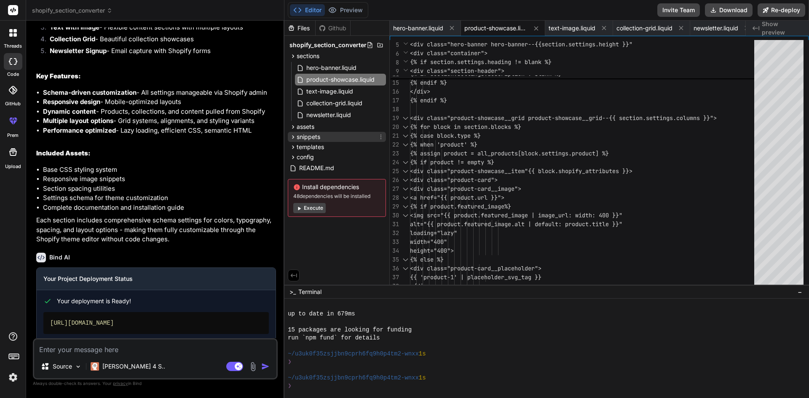
click at [305, 137] on span "snippets" at bounding box center [309, 137] width 24 height 8
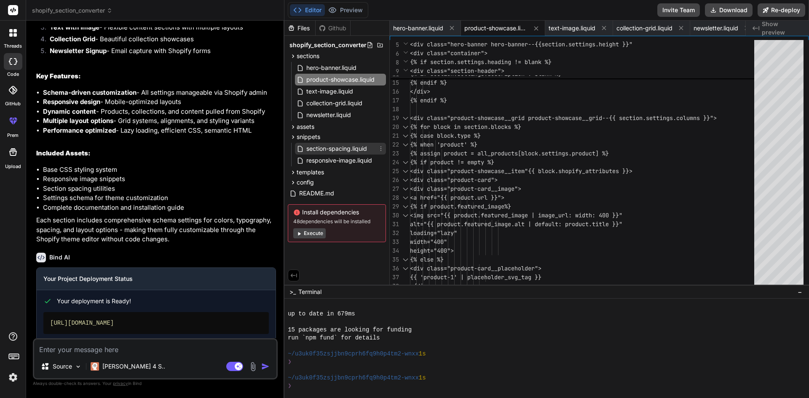
click at [333, 147] on span "section-spacing.liquid" at bounding box center [336, 149] width 62 height 10
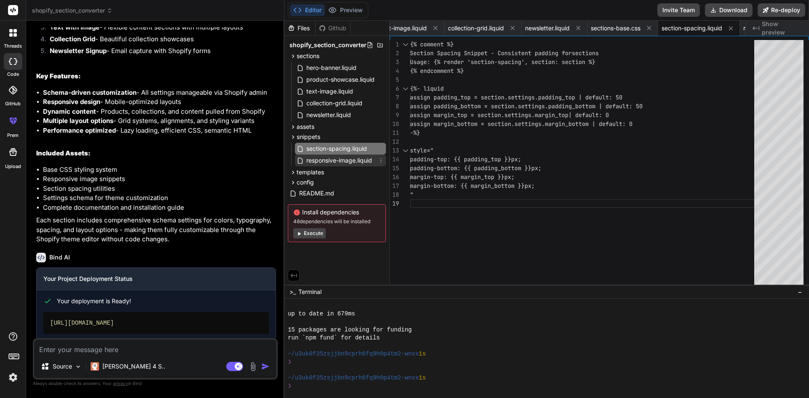
click at [339, 163] on span "responsive-image.liquid" at bounding box center [338, 160] width 67 height 10
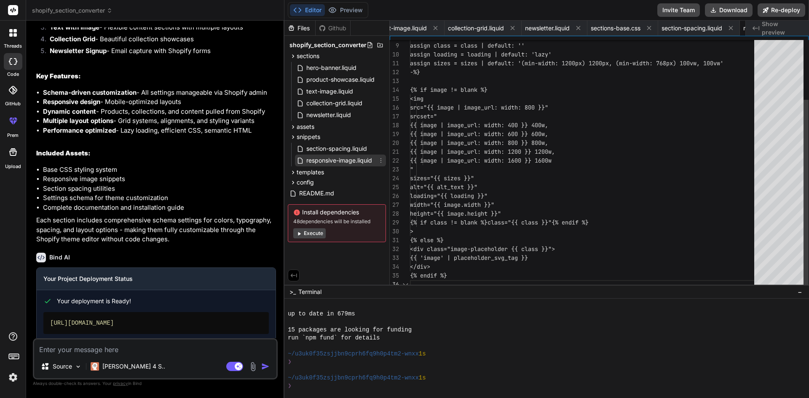
scroll to position [0, 253]
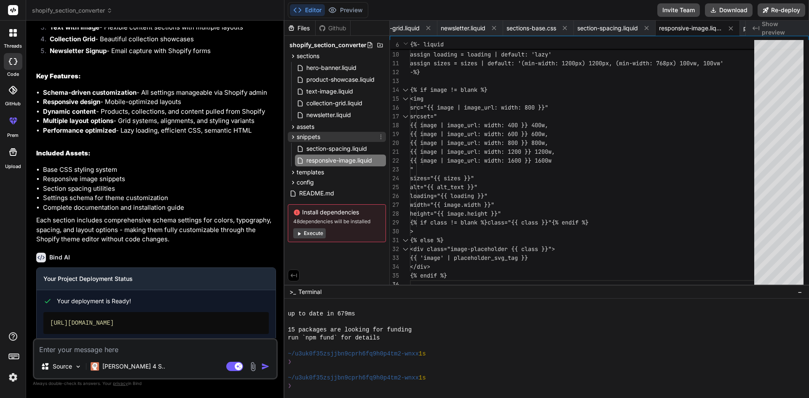
click at [305, 136] on span "snippets" at bounding box center [309, 137] width 24 height 8
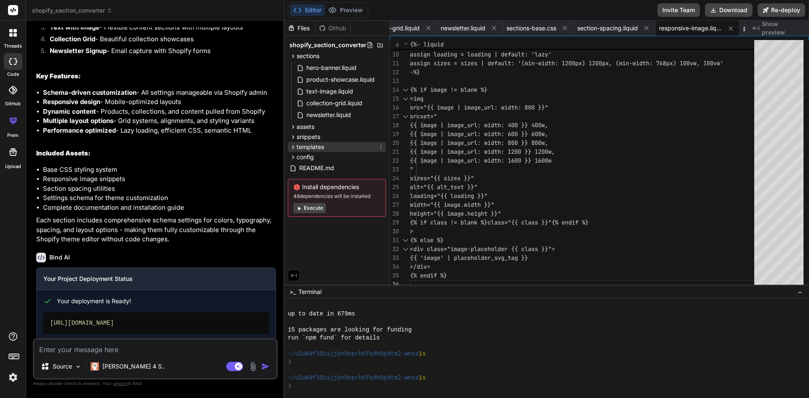
click at [313, 149] on span "templates" at bounding box center [310, 147] width 27 height 8
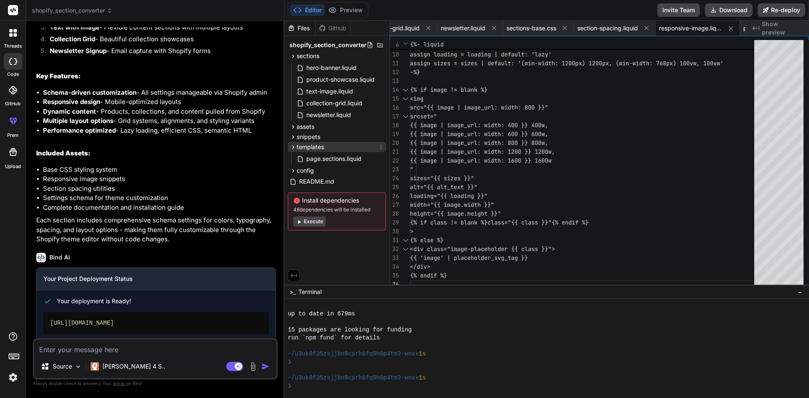
click at [313, 149] on span "templates" at bounding box center [310, 147] width 27 height 8
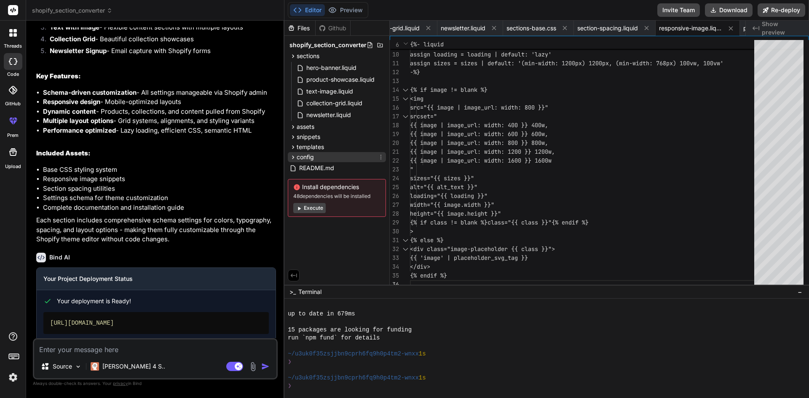
click at [308, 155] on span "config" at bounding box center [305, 157] width 17 height 8
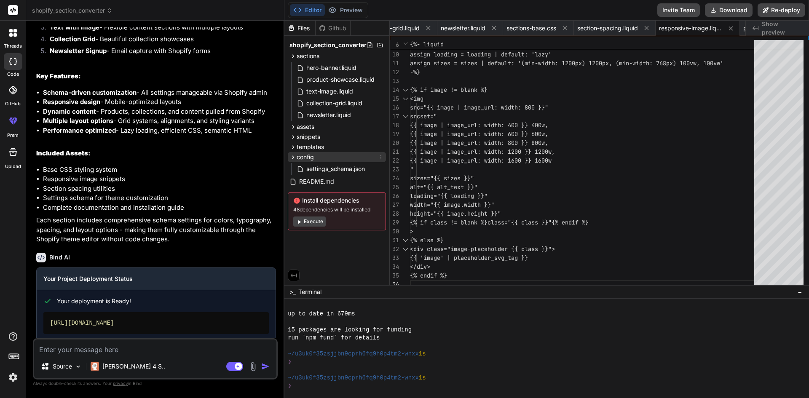
click at [308, 155] on span "config" at bounding box center [305, 157] width 17 height 8
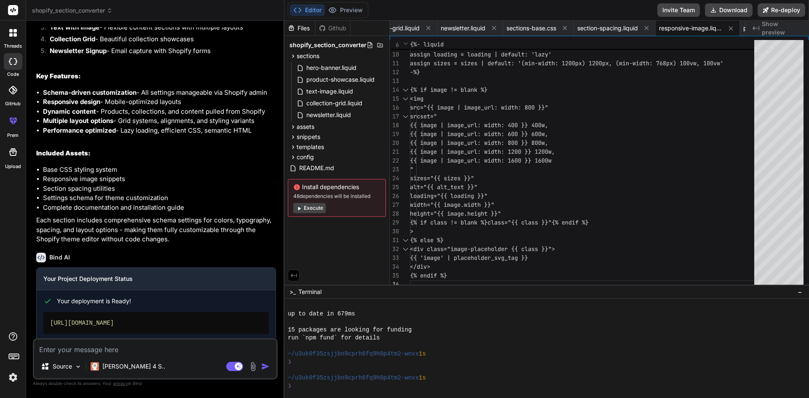
click at [330, 25] on div "Github" at bounding box center [333, 28] width 35 height 8
click at [299, 30] on div "Files" at bounding box center [299, 28] width 31 height 8
click at [319, 68] on span "hero-banner.liquid" at bounding box center [331, 68] width 52 height 10
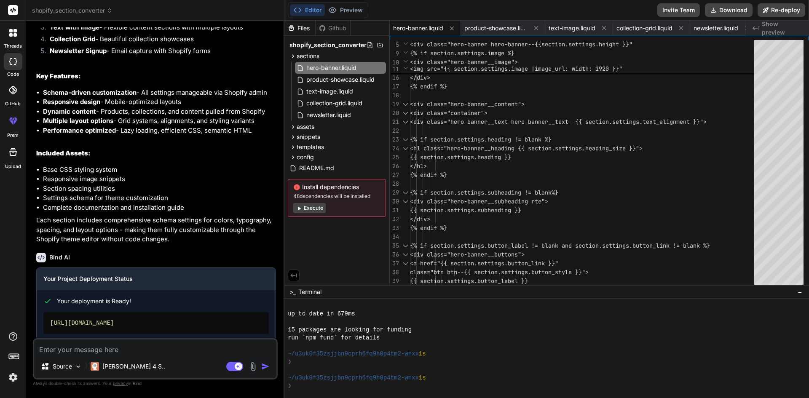
scroll to position [611, 0]
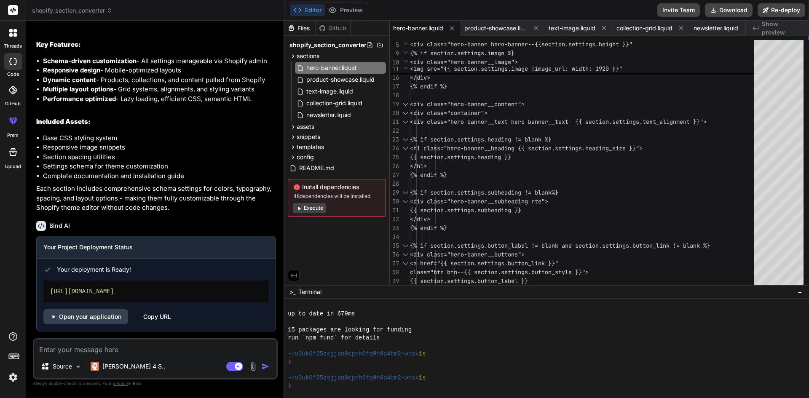
click at [162, 317] on div "Copy URL" at bounding box center [157, 316] width 28 height 15
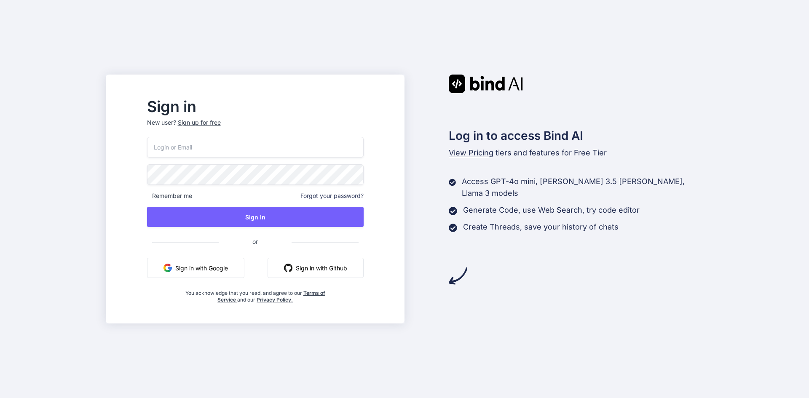
click at [216, 263] on button "Sign in with Google" at bounding box center [195, 268] width 97 height 20
click at [232, 268] on button "Sign in with Google" at bounding box center [195, 268] width 97 height 20
